Goal: Browse casually

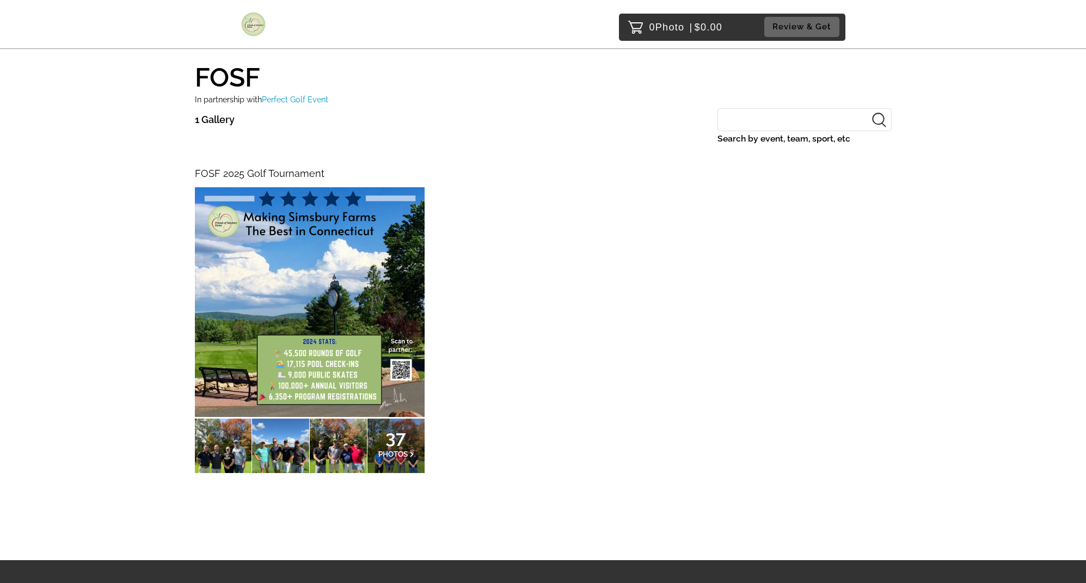
scroll to position [41, 0]
click at [403, 434] on span "37" at bounding box center [396, 437] width 36 height 7
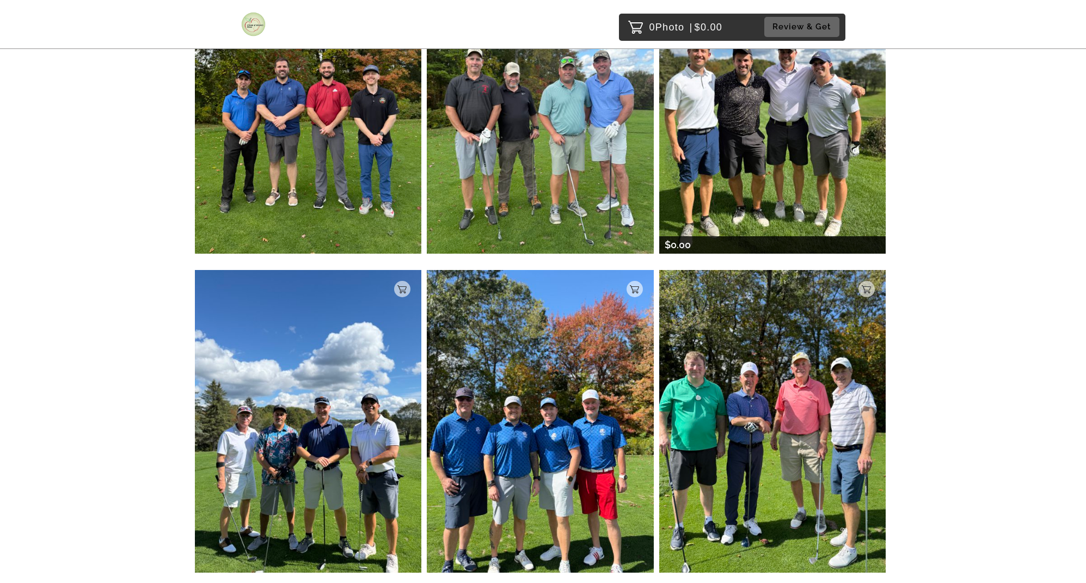
scroll to position [782, 0]
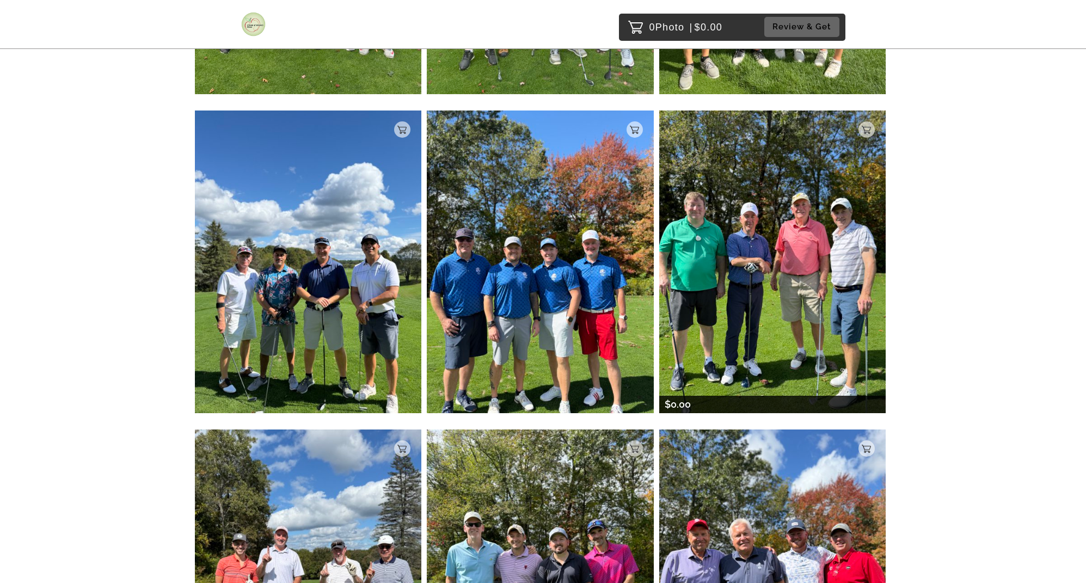
click at [802, 268] on img at bounding box center [772, 262] width 227 height 303
